Goal: Task Accomplishment & Management: Complete application form

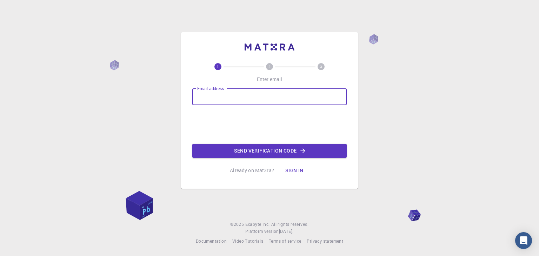
click at [214, 104] on input "Email address" at bounding box center [269, 96] width 154 height 17
type input "[EMAIL_ADDRESS][DOMAIN_NAME]"
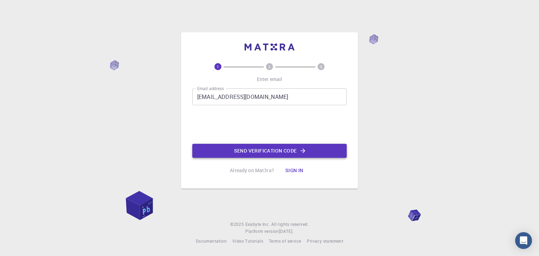
click at [293, 152] on button "Send verification code" at bounding box center [269, 151] width 154 height 14
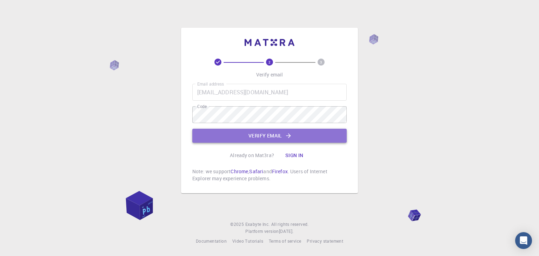
click at [251, 135] on button "Verify email" at bounding box center [269, 136] width 154 height 14
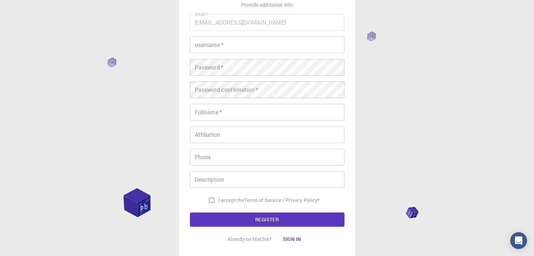
scroll to position [51, 0]
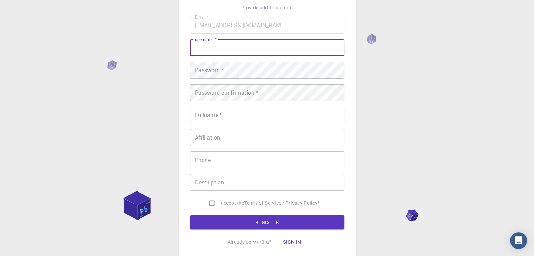
click at [225, 45] on input "username   *" at bounding box center [267, 47] width 154 height 17
type input "akd"
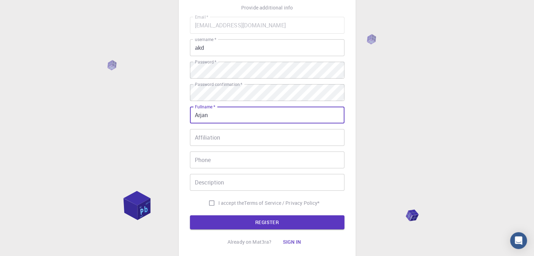
type input "Arjan"
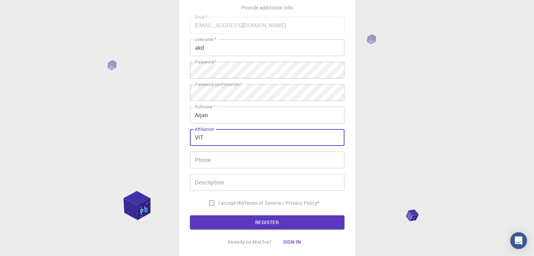
type input "VIT"
click at [214, 204] on input "I accept the Terms of Service / Privacy Policy *" at bounding box center [211, 203] width 13 height 13
checkbox input "true"
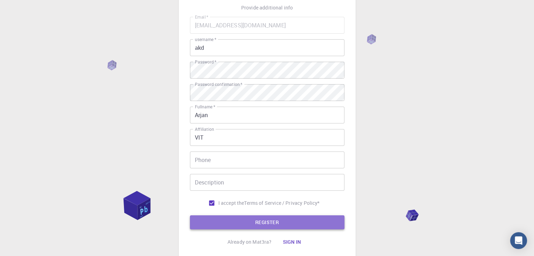
click at [229, 217] on button "REGISTER" at bounding box center [267, 223] width 154 height 14
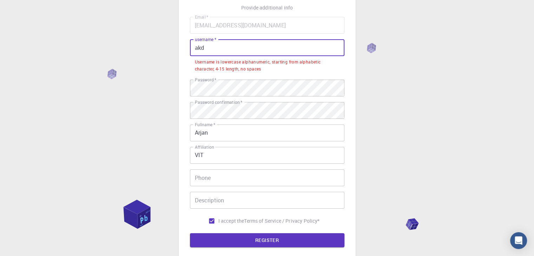
click at [280, 44] on input "akd" at bounding box center [267, 47] width 154 height 17
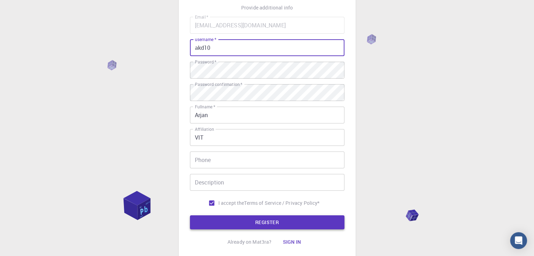
type input "akd10"
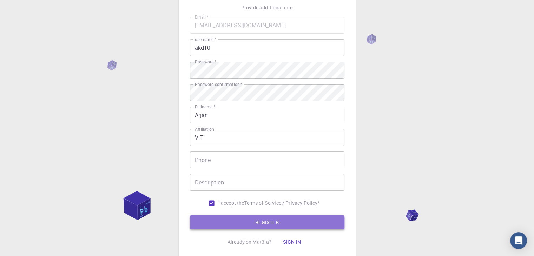
click at [264, 218] on button "REGISTER" at bounding box center [267, 223] width 154 height 14
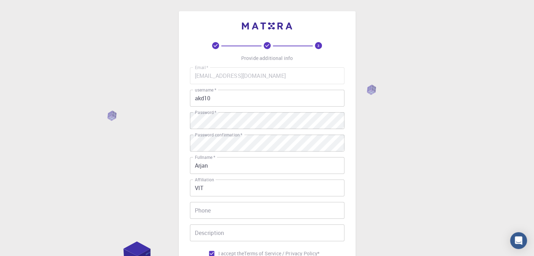
scroll to position [101, 0]
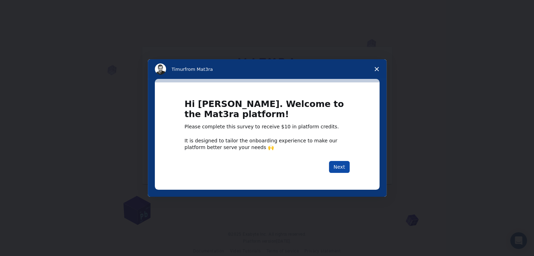
click at [339, 167] on button "Next" at bounding box center [339, 167] width 21 height 12
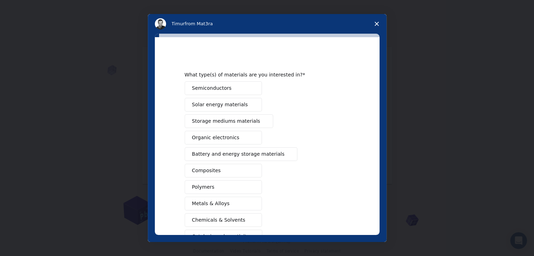
click at [339, 167] on div "Semiconductors Solar energy materials Storage mediums materials Organic electro…" at bounding box center [267, 178] width 165 height 195
click at [213, 104] on span "Solar energy materials" at bounding box center [220, 104] width 56 height 7
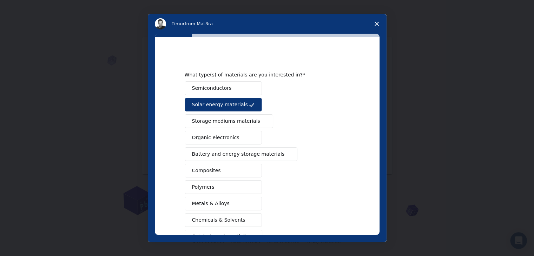
scroll to position [81, 0]
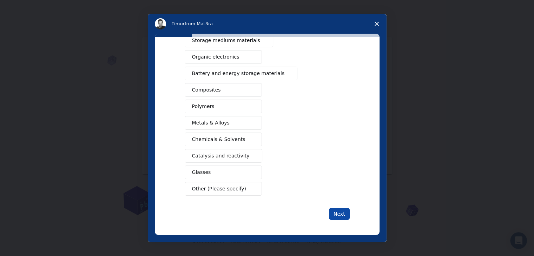
click at [337, 212] on button "Next" at bounding box center [339, 214] width 21 height 12
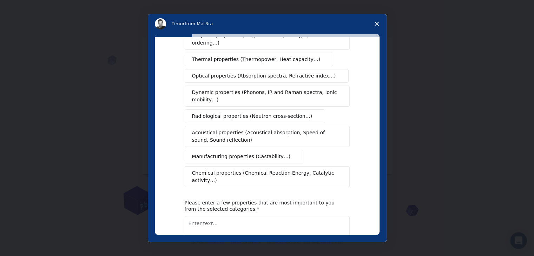
scroll to position [84, 0]
click at [263, 151] on button "Manufacturing properties (Castability…)" at bounding box center [244, 156] width 119 height 14
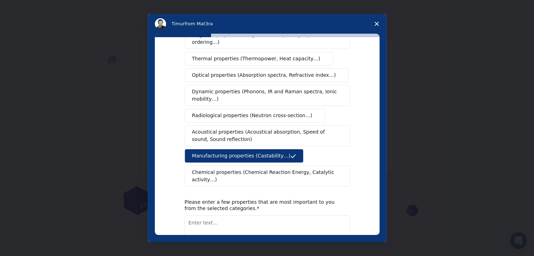
scroll to position [117, 0]
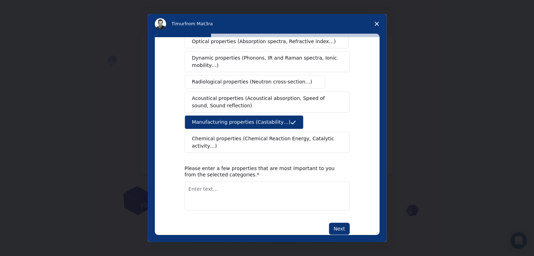
click at [272, 183] on textarea "Enter text..." at bounding box center [267, 196] width 165 height 29
type textarea "ok"
click at [332, 223] on button "Next" at bounding box center [339, 229] width 21 height 12
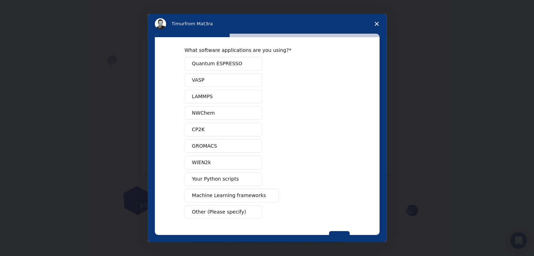
scroll to position [7, 0]
click at [219, 147] on button "GROMACS" at bounding box center [223, 147] width 77 height 14
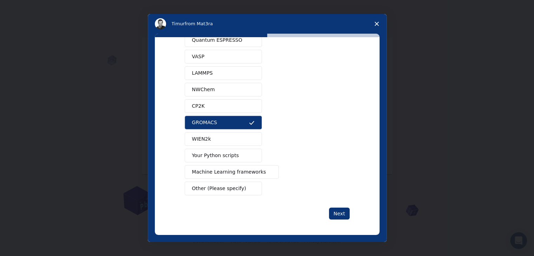
scroll to position [30, 0]
click at [330, 216] on button "Next" at bounding box center [339, 214] width 21 height 12
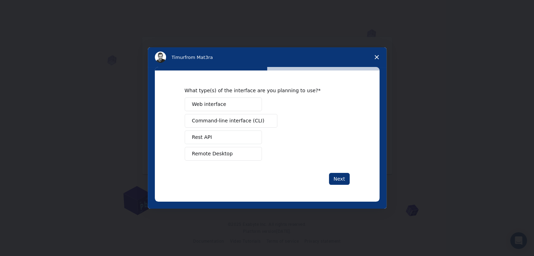
scroll to position [0, 0]
click at [227, 153] on span "Remote Desktop" at bounding box center [212, 153] width 41 height 7
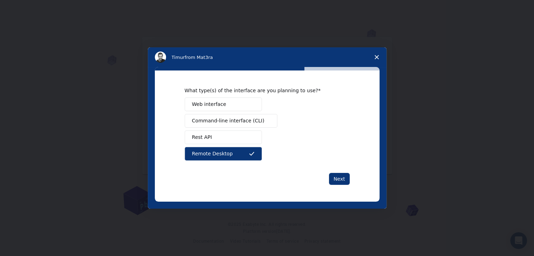
click at [236, 107] on button "Web interface" at bounding box center [223, 105] width 77 height 14
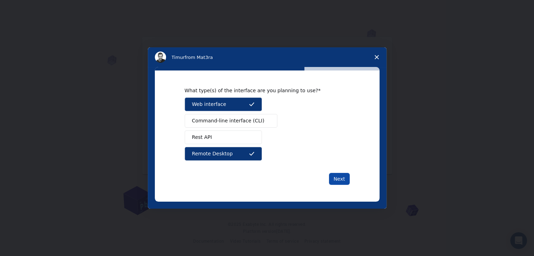
click at [339, 177] on button "Next" at bounding box center [339, 179] width 21 height 12
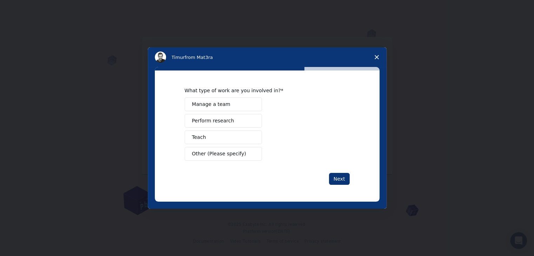
click at [233, 121] on button "Perform research" at bounding box center [223, 121] width 77 height 14
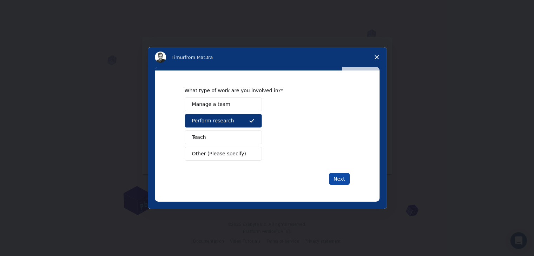
click at [338, 179] on button "Next" at bounding box center [339, 179] width 21 height 12
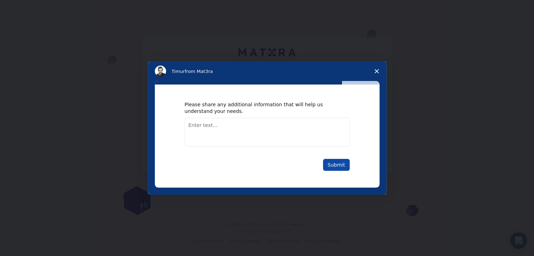
click at [333, 162] on button "Submit" at bounding box center [336, 165] width 27 height 12
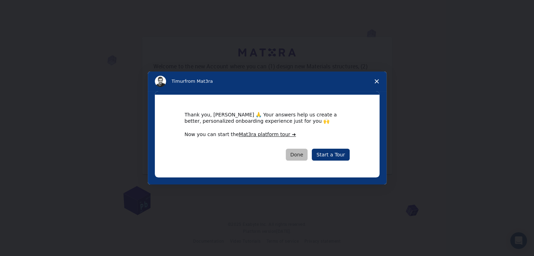
click at [302, 152] on button "Done" at bounding box center [297, 155] width 22 height 12
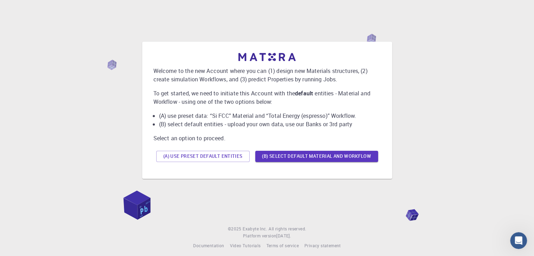
scroll to position [6, 0]
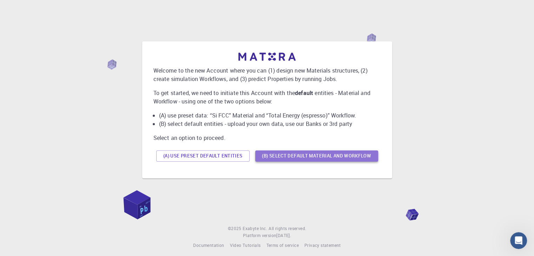
click at [286, 156] on button "(B) Select default material and workflow" at bounding box center [316, 156] width 123 height 11
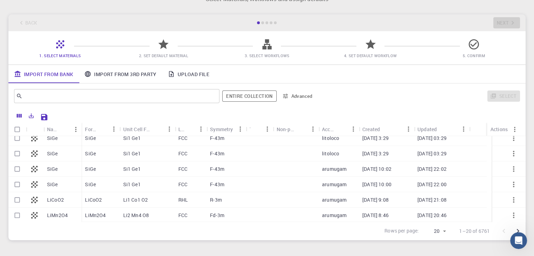
scroll to position [0, 0]
